Goal: Task Accomplishment & Management: Manage account settings

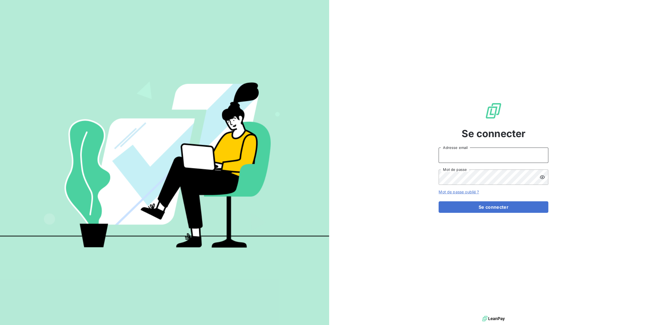
click at [460, 157] on input "Adresse email" at bounding box center [493, 154] width 110 height 15
click at [569, 136] on div "Se connecter Adresse email Mot de passe Mot de passe oublié ? Se connecter" at bounding box center [493, 157] width 329 height 314
click at [534, 153] on input "Adresse email" at bounding box center [493, 154] width 110 height 15
type input "david.coridun@goodflag.com"
click at [553, 212] on div "Se connecter david.coridun@goodflag.com Adresse email Mot de passe Mot de passe…" at bounding box center [493, 157] width 329 height 314
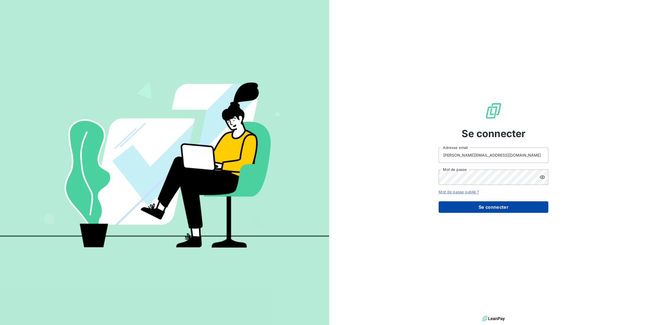
click at [546, 209] on button "Se connecter" at bounding box center [493, 207] width 110 height 12
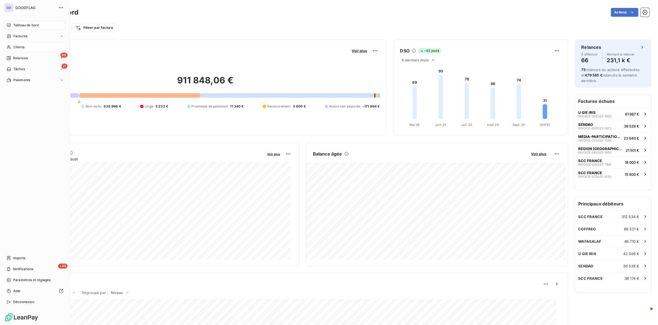
click at [19, 48] on span "Clients" at bounding box center [18, 47] width 11 height 5
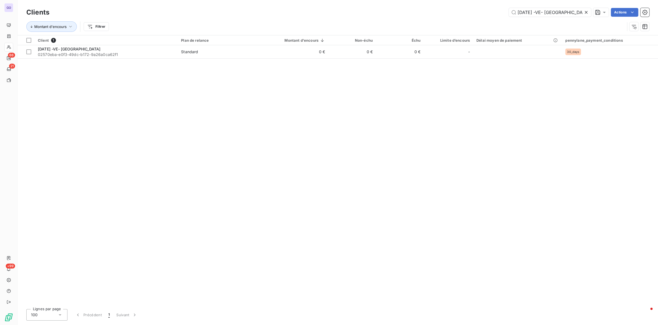
drag, startPoint x: 553, startPoint y: 13, endPoint x: 460, endPoint y: 9, distance: 92.4
click at [467, 9] on div "21/06/2018 -VE- OXYAD Actions" at bounding box center [352, 12] width 593 height 9
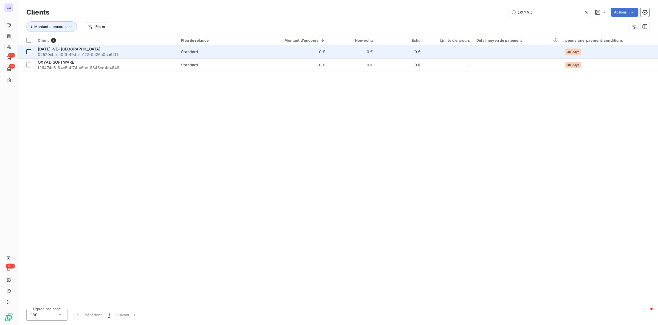
type input "OXYAD"
click at [28, 52] on div at bounding box center [28, 51] width 5 height 5
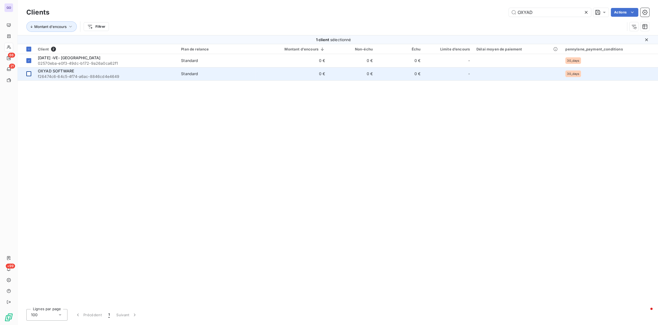
click at [29, 70] on td at bounding box center [26, 73] width 17 height 13
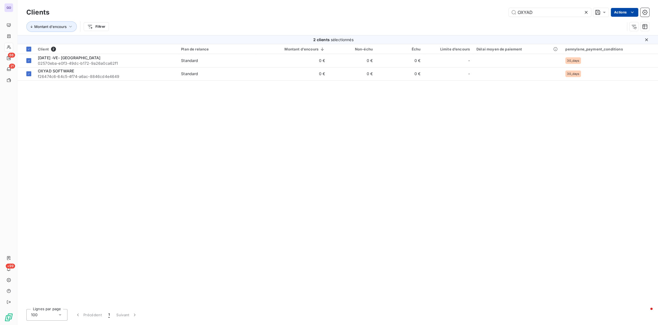
click at [616, 13] on html "GO 66 21 +99 Clients OXYAD Actions Montant d'encours Filtrer 2 clients sélectio…" at bounding box center [329, 162] width 658 height 325
click at [443, 116] on html "GO 66 21 +99 Clients OXYAD Actions Montant d'encours Filtrer 2 clients sélectio…" at bounding box center [329, 162] width 658 height 325
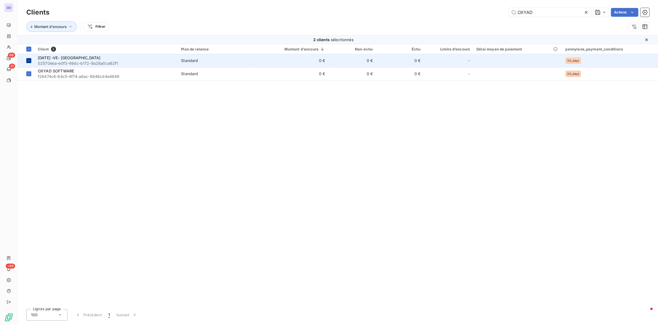
click at [29, 61] on icon at bounding box center [28, 60] width 3 height 3
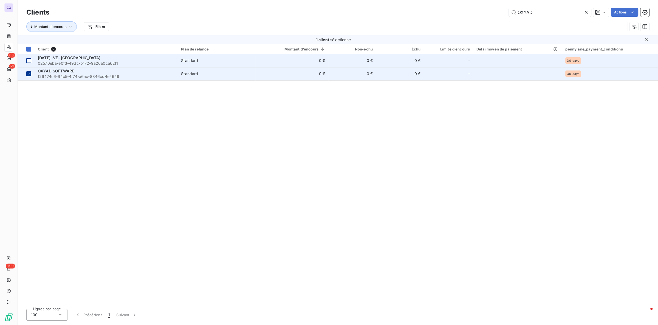
click at [28, 74] on icon at bounding box center [28, 73] width 3 height 3
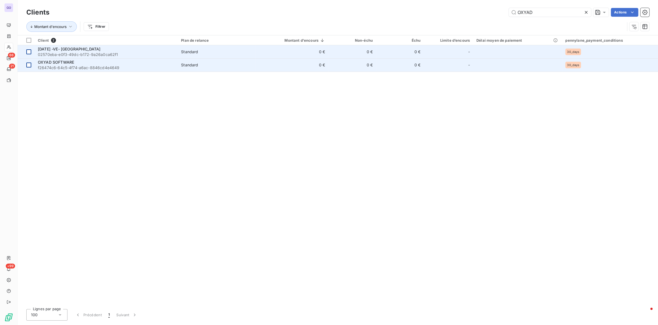
click at [103, 61] on div "OXYAD SOFTWARE" at bounding box center [106, 61] width 136 height 5
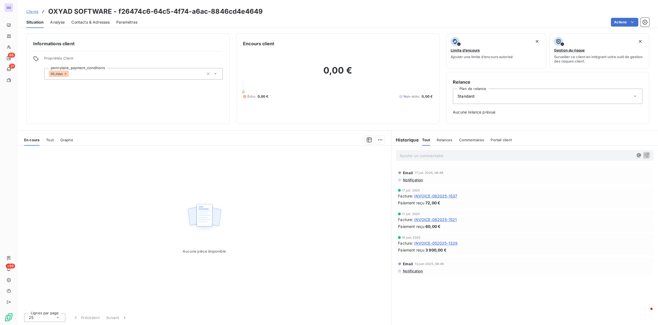
click at [50, 140] on span "Tout" at bounding box center [50, 140] width 8 height 4
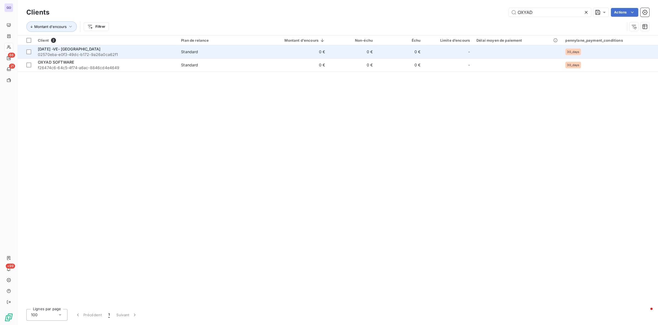
click at [77, 49] on span "21/06/2018 -VE- OXYAD" at bounding box center [69, 49] width 62 height 5
